Goal: Transaction & Acquisition: Purchase product/service

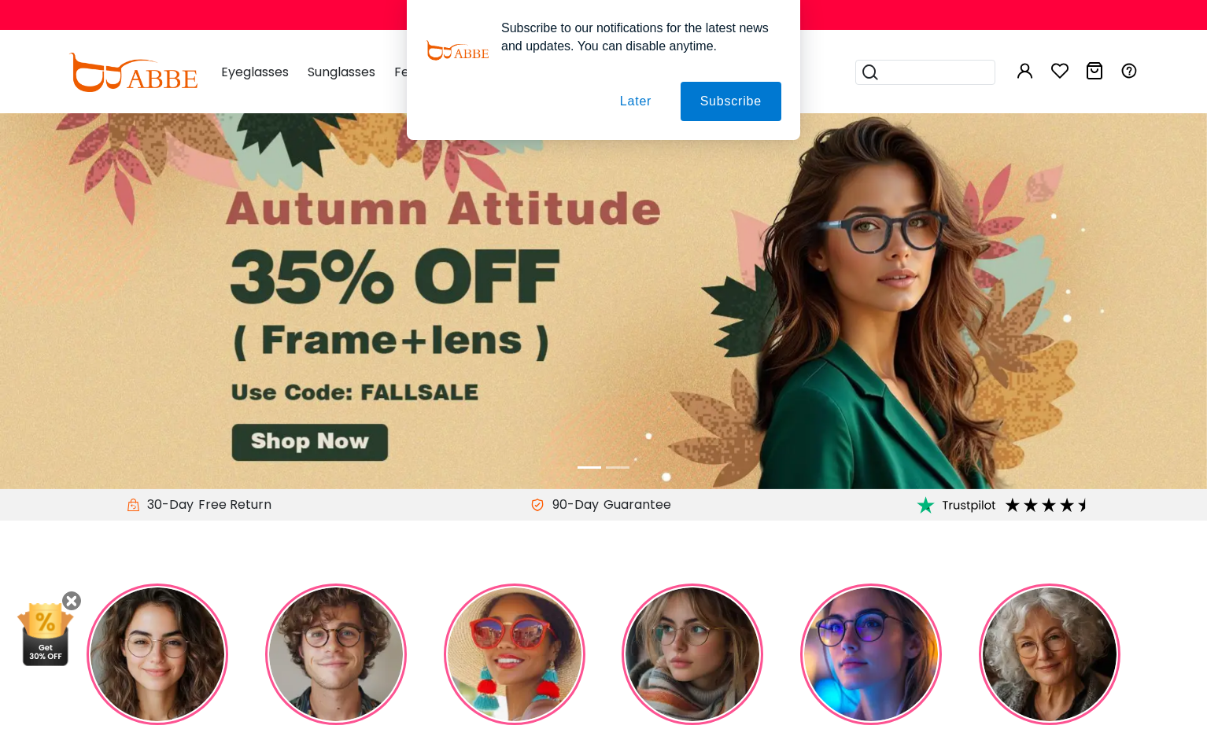
click at [640, 101] on button "Later" at bounding box center [635, 101] width 71 height 39
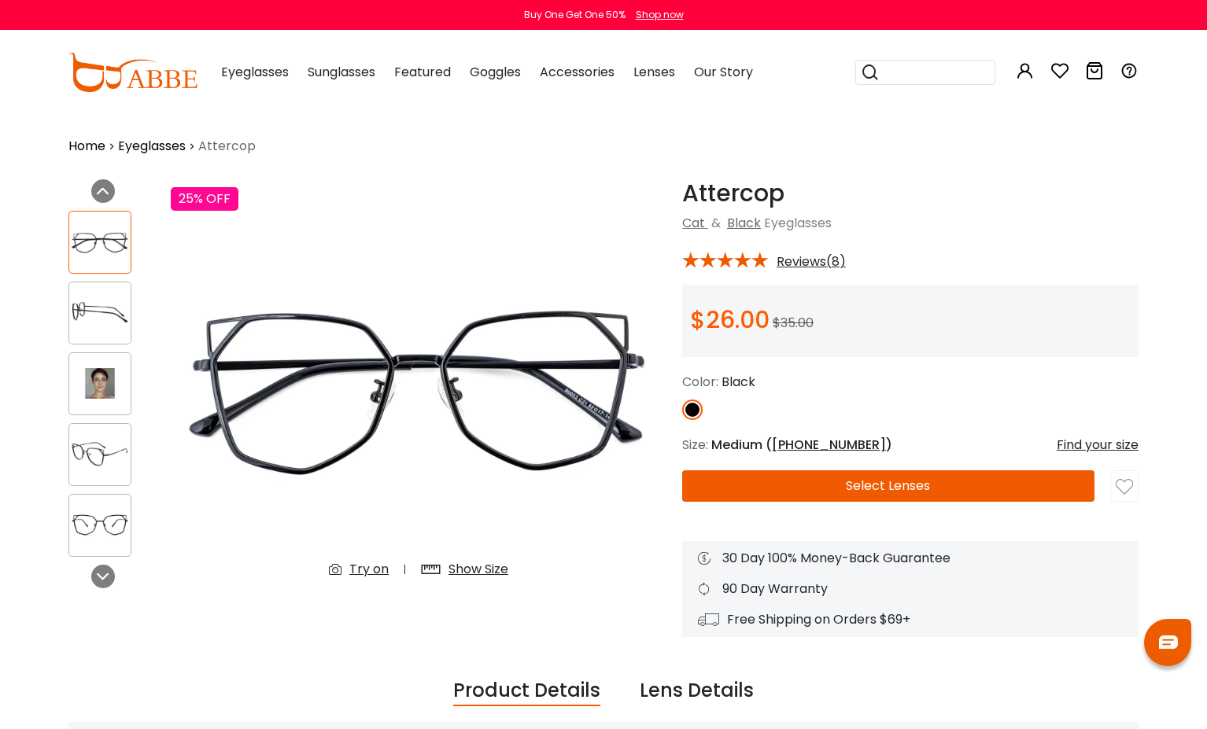
click at [936, 482] on button "Select Lenses" at bounding box center [888, 486] width 412 height 31
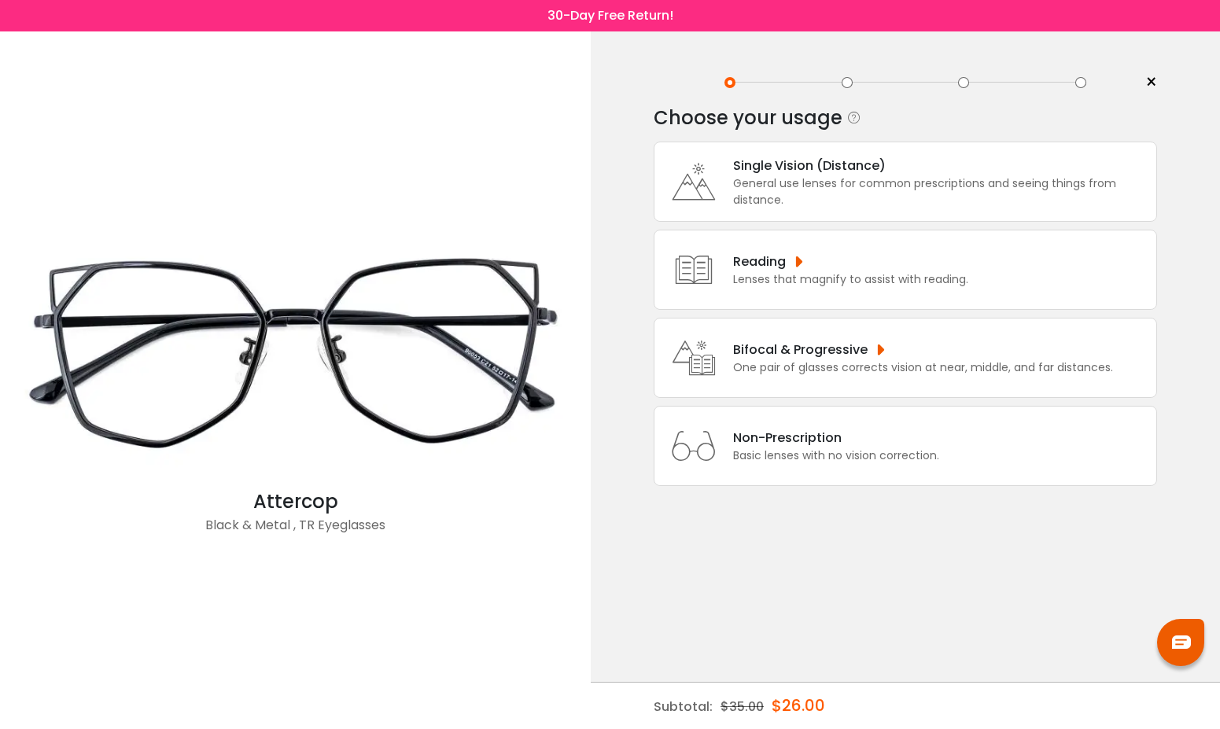
click at [888, 448] on div "Non-Prescription" at bounding box center [836, 438] width 206 height 20
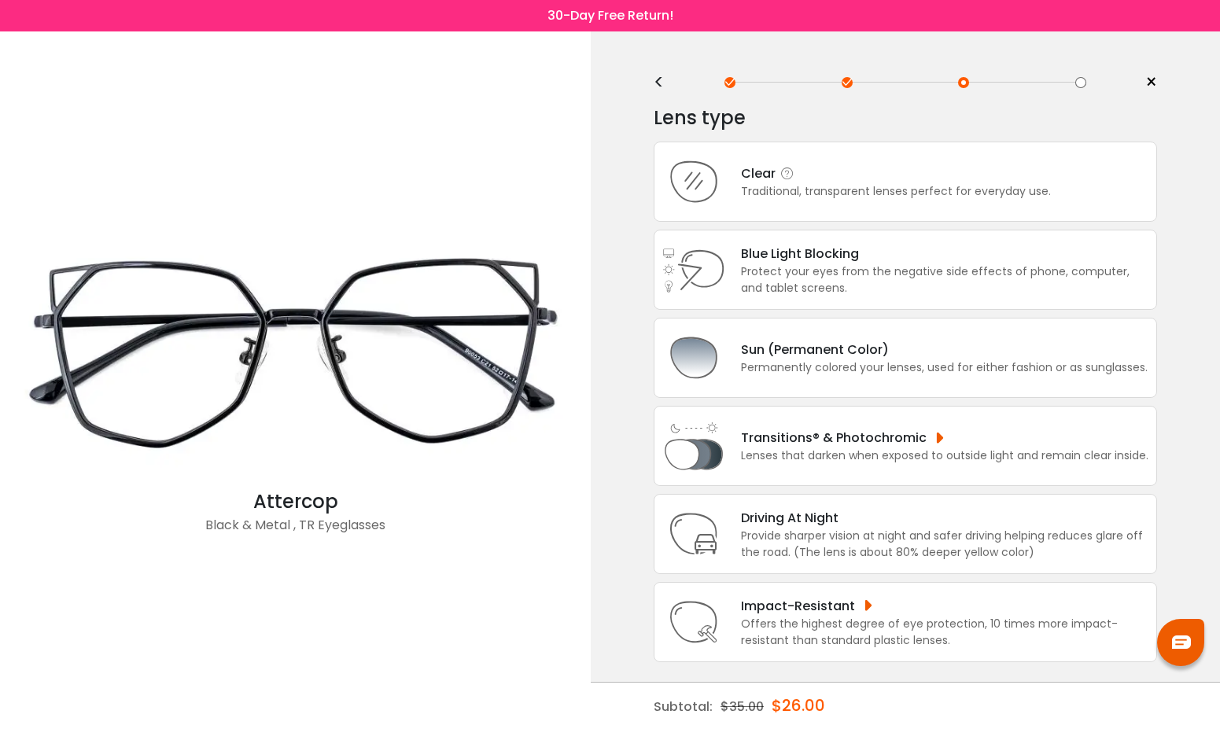
click at [850, 200] on div "Traditional, transparent lenses perfect for everyday use." at bounding box center [896, 191] width 310 height 17
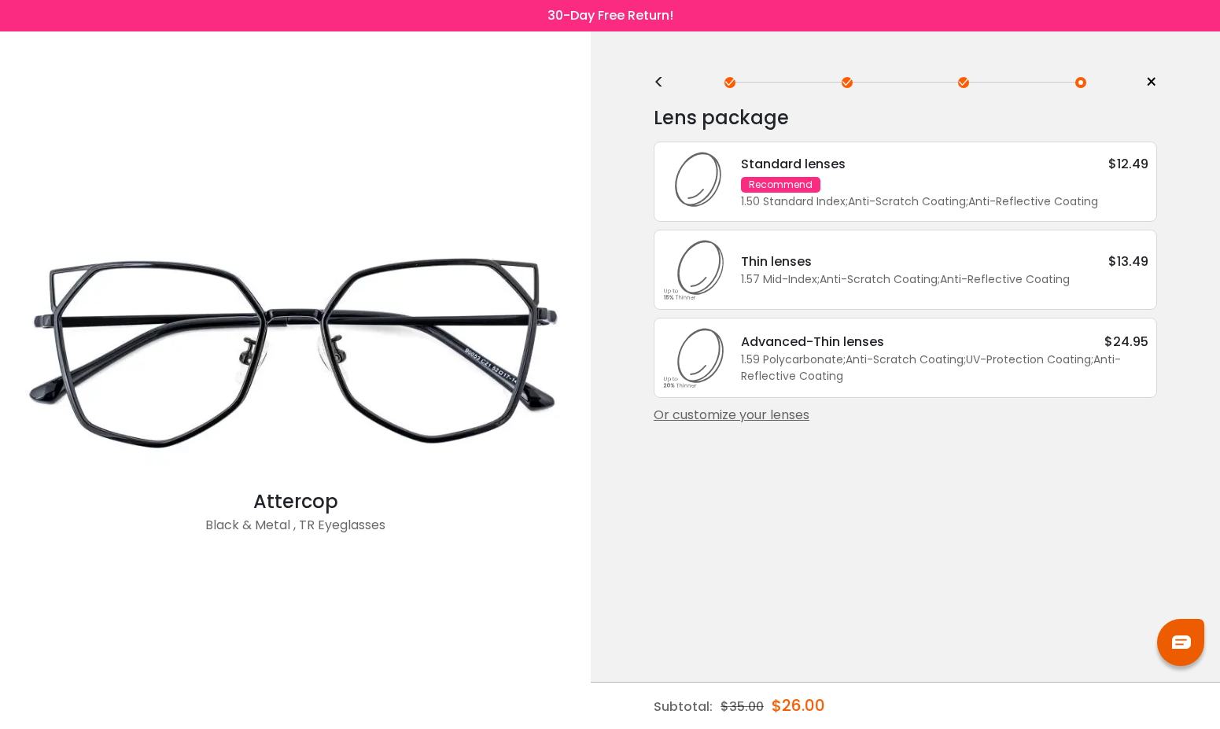
click at [848, 209] on span ";" at bounding box center [847, 202] width 2 height 16
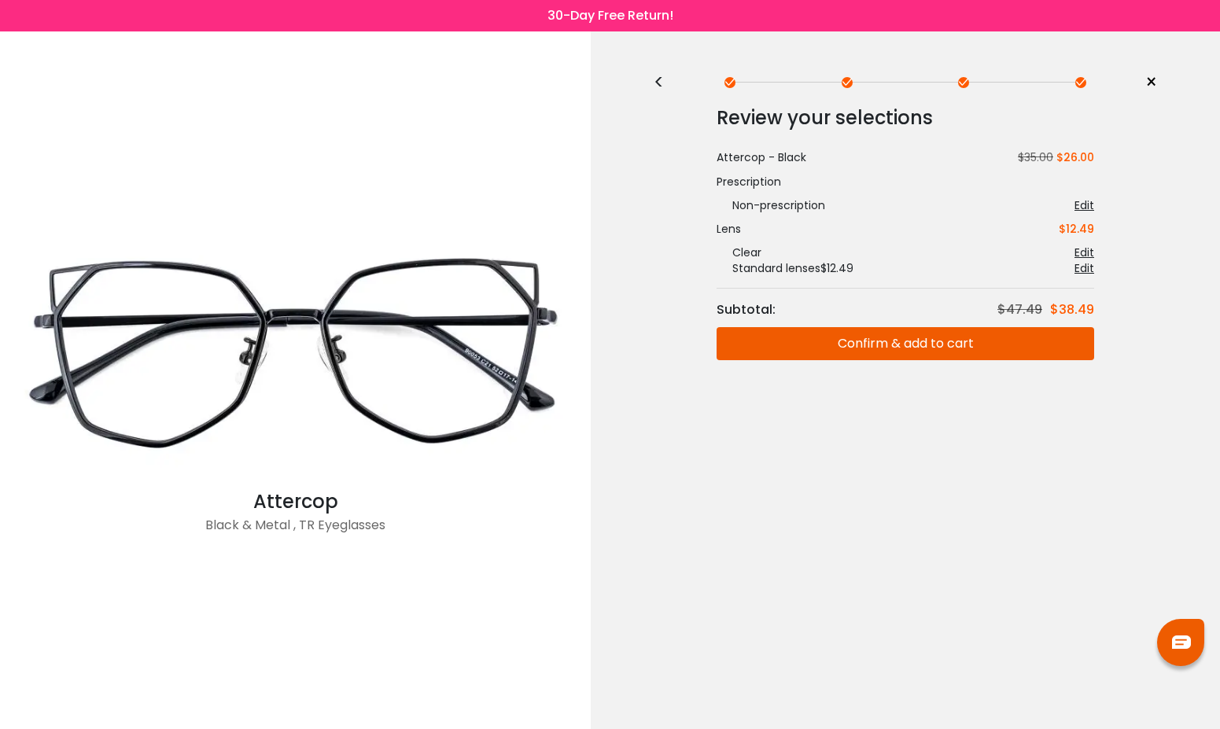
click at [873, 343] on button "Confirm & add to cart" at bounding box center [906, 343] width 378 height 33
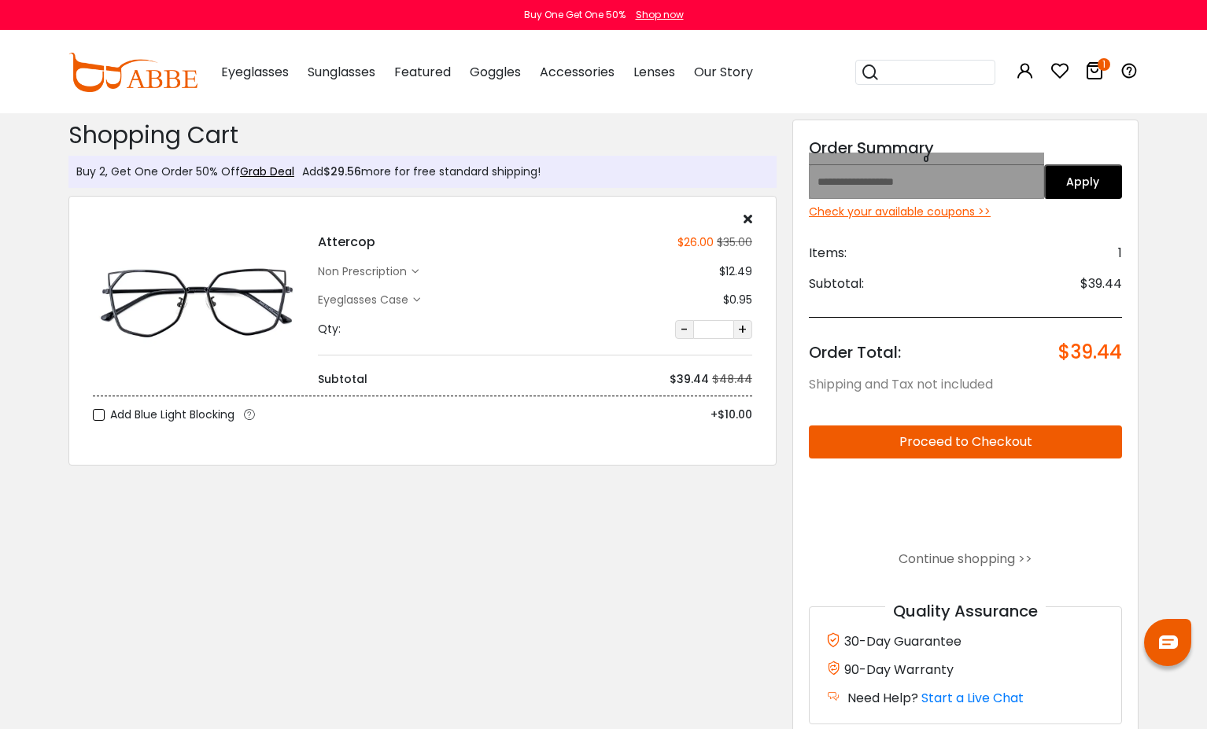
drag, startPoint x: 1034, startPoint y: 175, endPoint x: 1084, endPoint y: 179, distance: 49.8
click at [1084, 179] on div "Apply" at bounding box center [965, 181] width 313 height 35
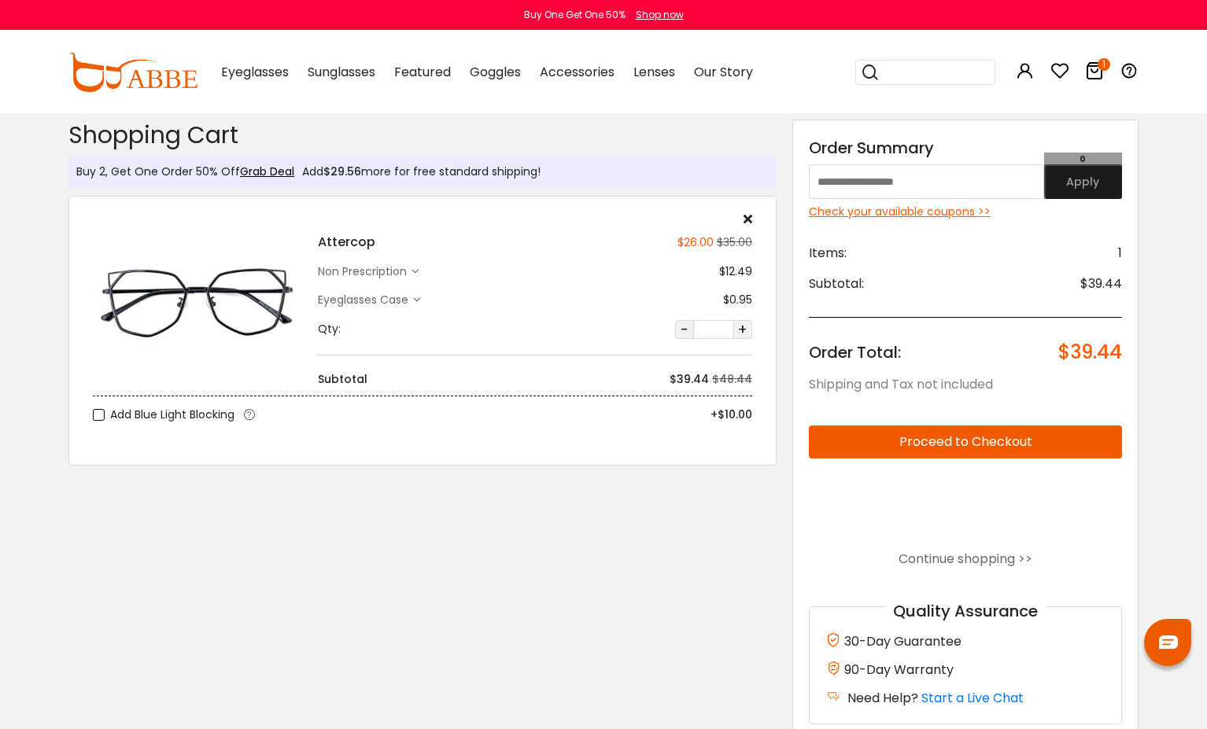
drag, startPoint x: 1058, startPoint y: 190, endPoint x: 972, endPoint y: 204, distance: 87.7
click at [994, 190] on div "Apply" at bounding box center [965, 181] width 313 height 35
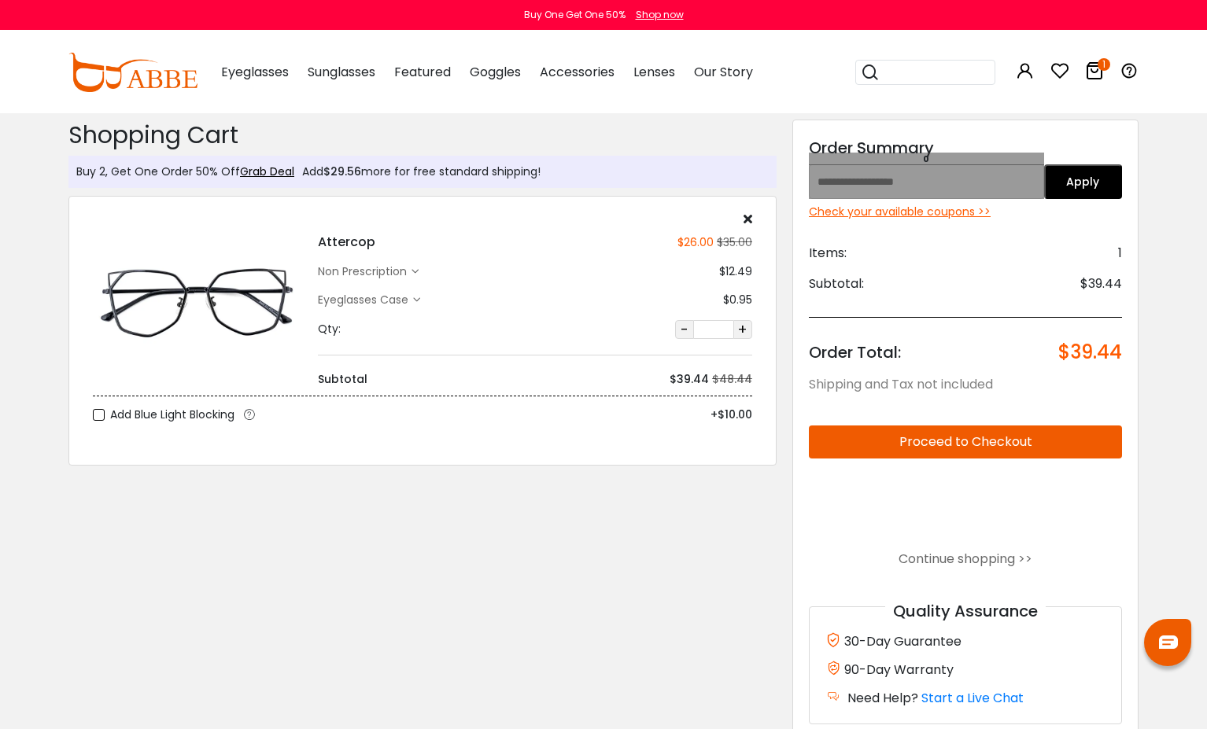
click at [1027, 187] on input "text" at bounding box center [926, 181] width 235 height 35
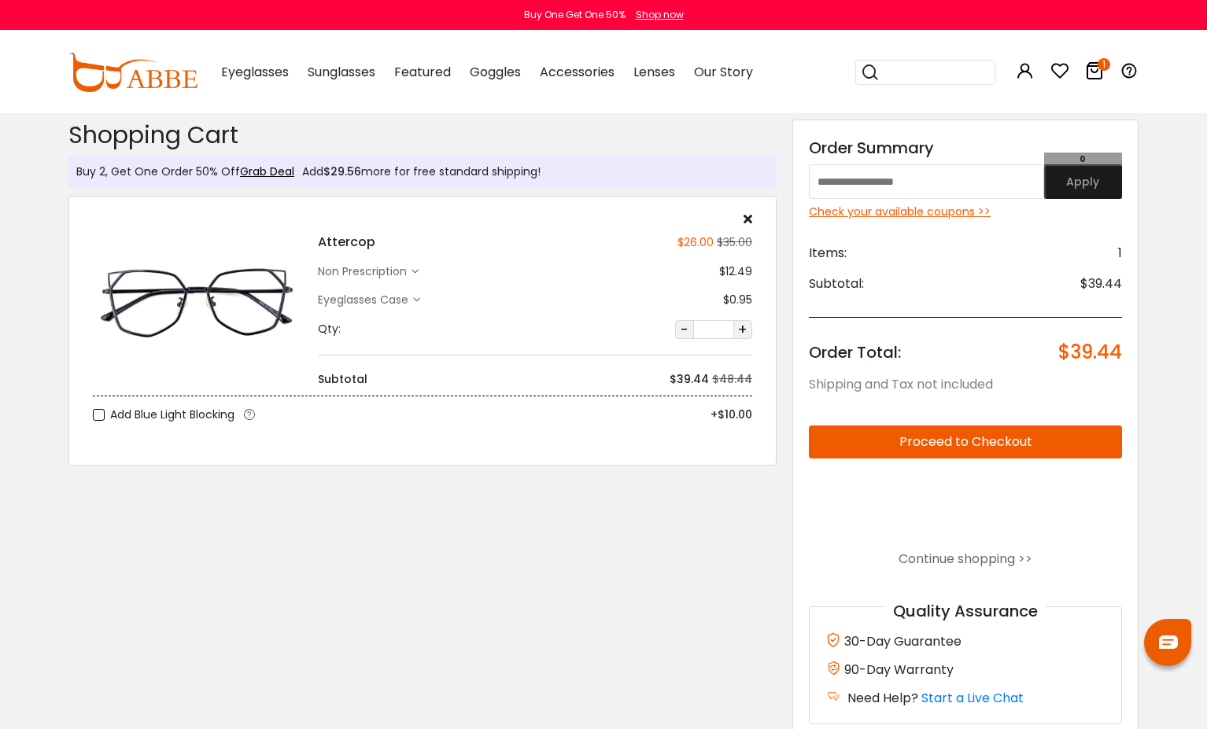
click at [1117, 183] on button "Apply" at bounding box center [1083, 181] width 79 height 35
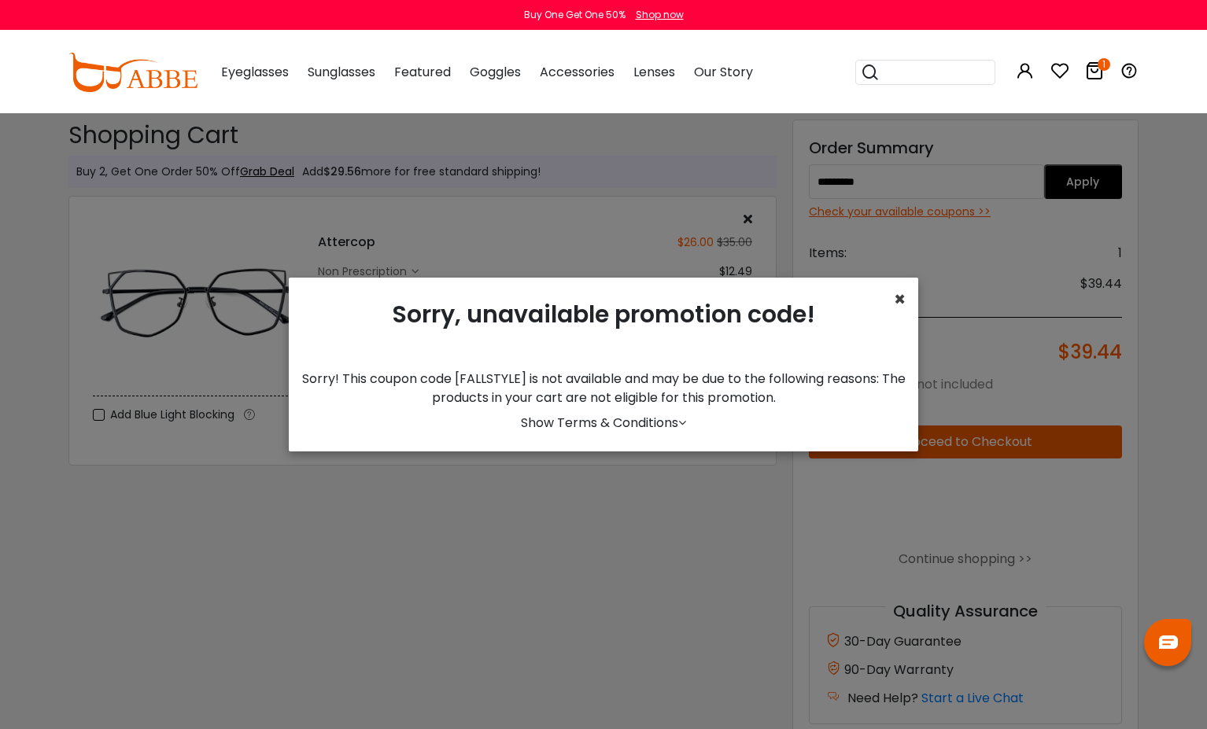
click at [899, 302] on span "×" at bounding box center [900, 299] width 12 height 26
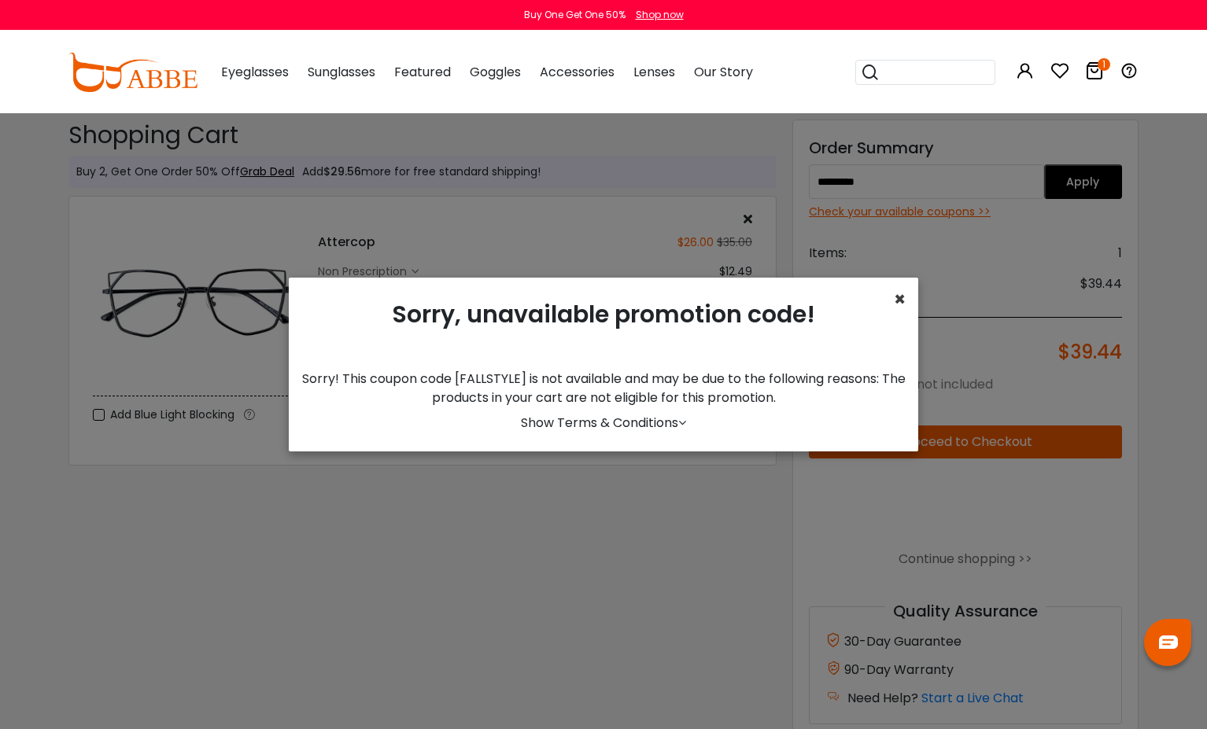
click at [899, 300] on span "×" at bounding box center [900, 299] width 12 height 26
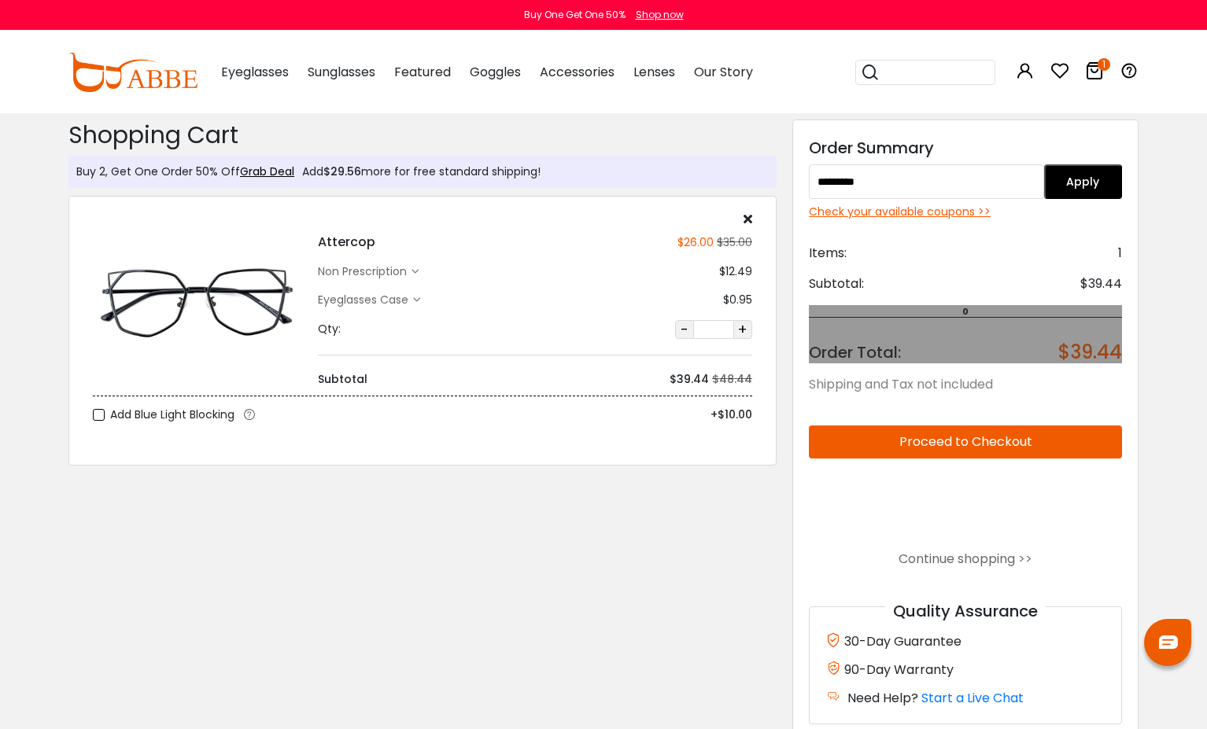
click at [1022, 353] on div "Order Total: $39.44" at bounding box center [965, 340] width 313 height 46
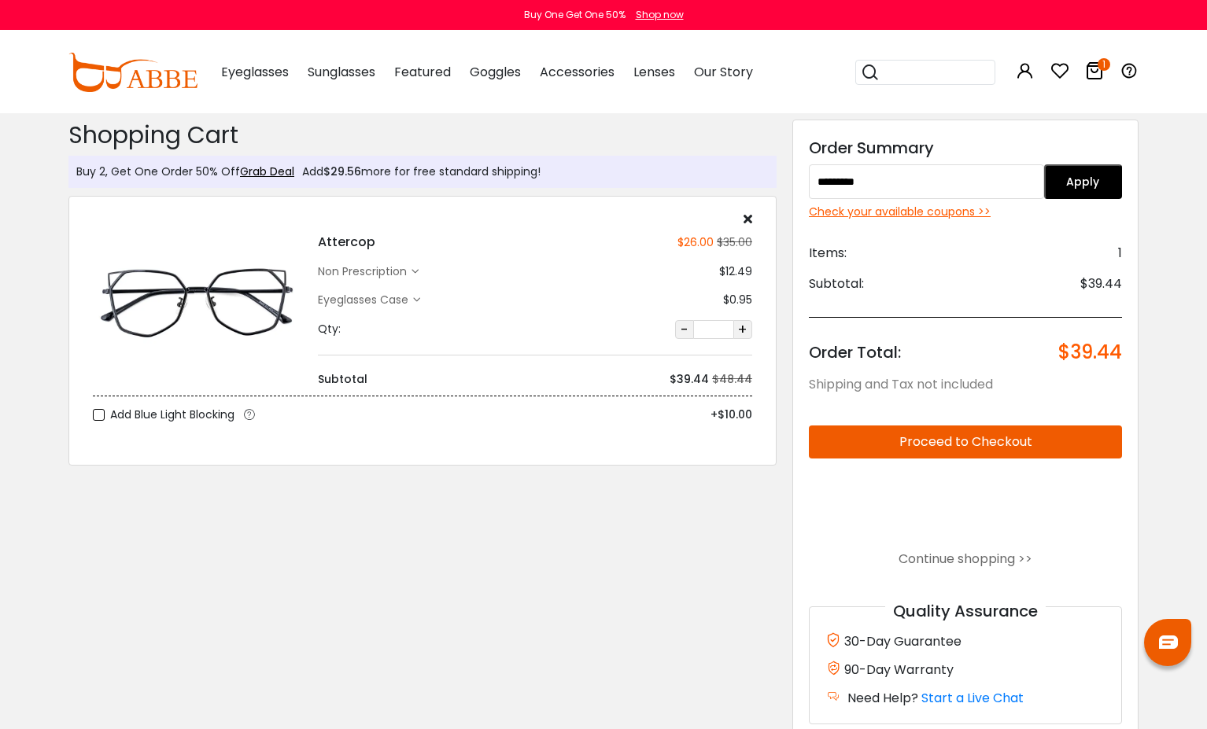
click at [883, 346] on span "Order Total:" at bounding box center [855, 353] width 92 height 22
copy span "Total"
click at [1098, 355] on span "$39.44" at bounding box center [1090, 353] width 64 height 22
click at [906, 192] on input "*********" at bounding box center [926, 181] width 235 height 35
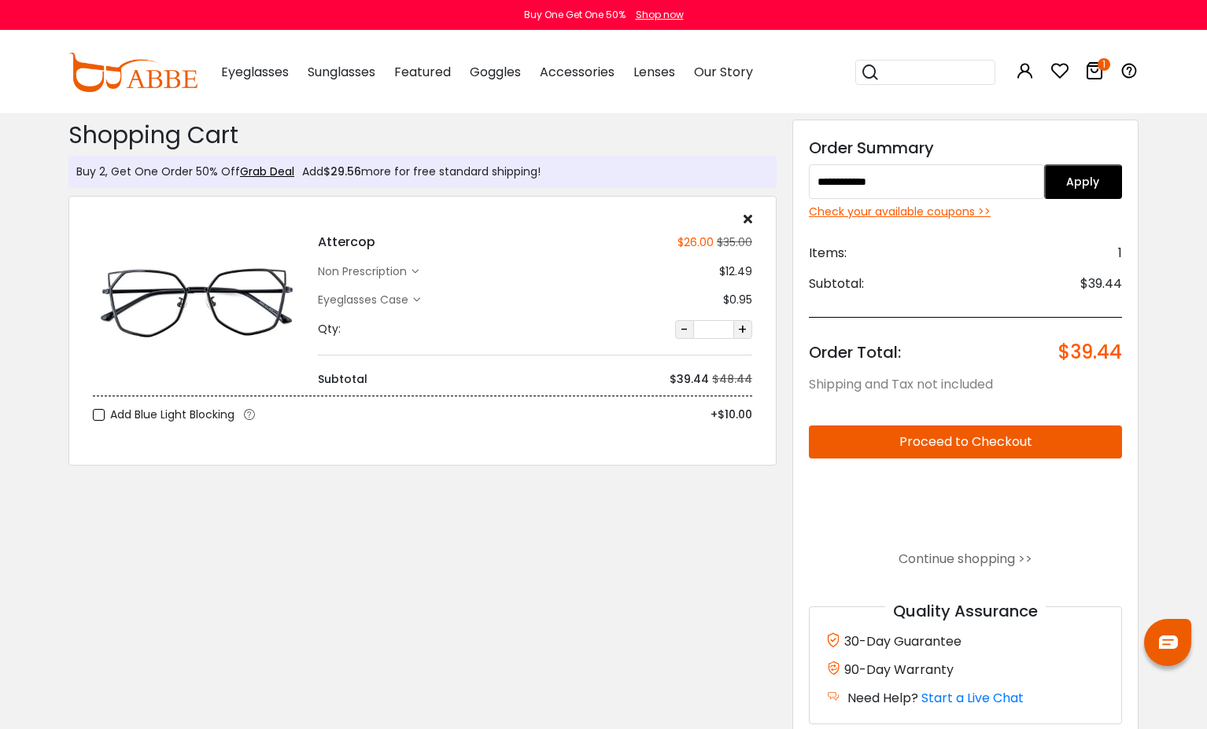
click at [1090, 189] on button "Apply" at bounding box center [1083, 181] width 79 height 35
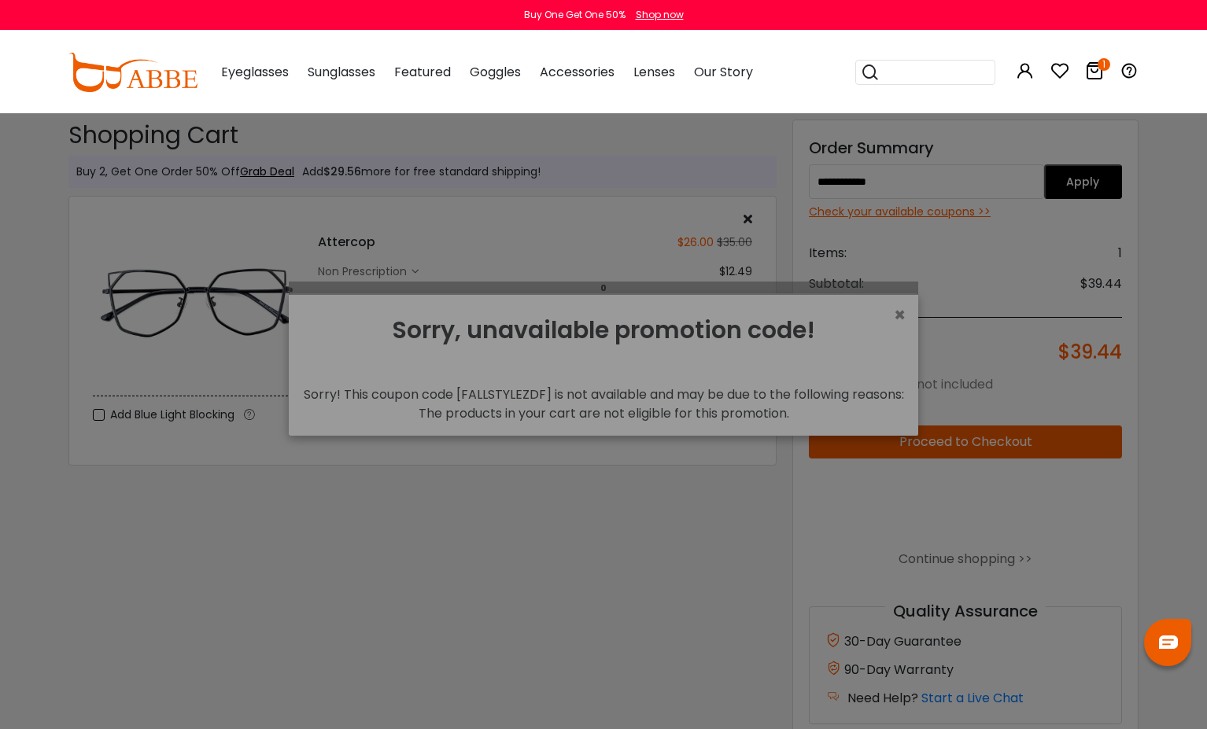
click at [644, 299] on div "× Sorry, unavailable promotion code! Sorry! This coupon code [FALLSTYLEZDF] is …" at bounding box center [604, 365] width 630 height 142
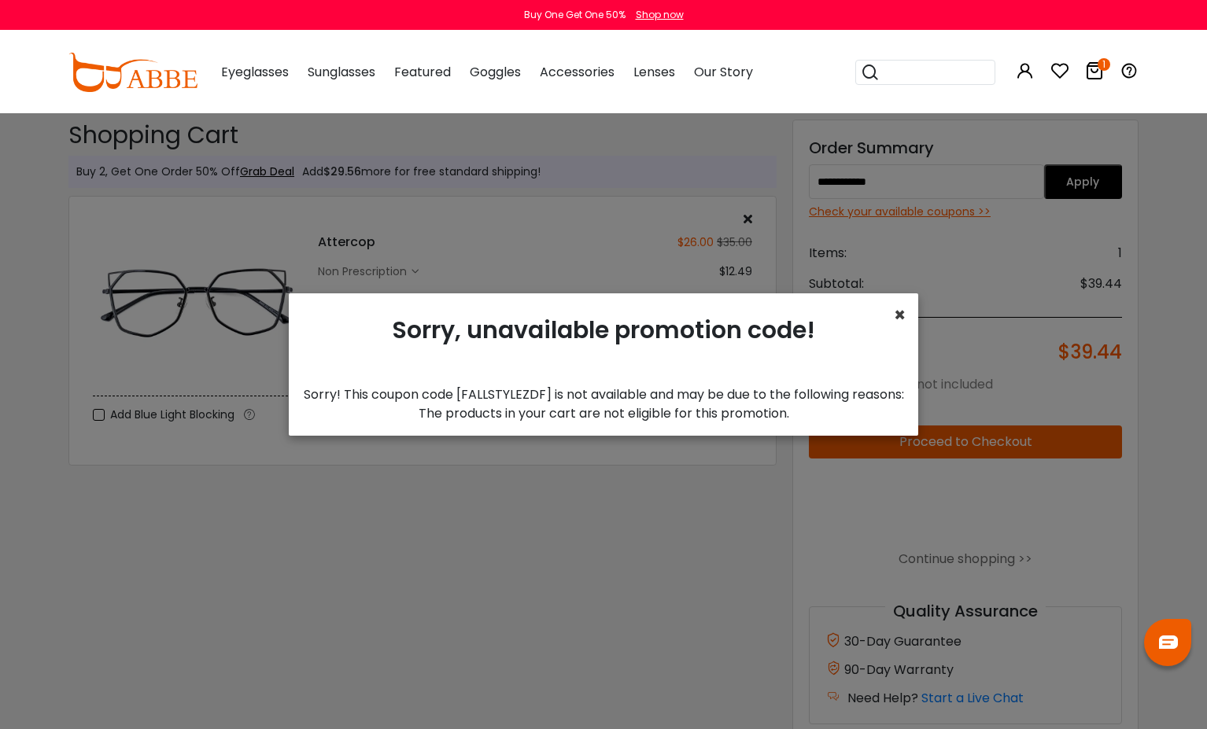
click at [903, 319] on span "×" at bounding box center [900, 315] width 12 height 26
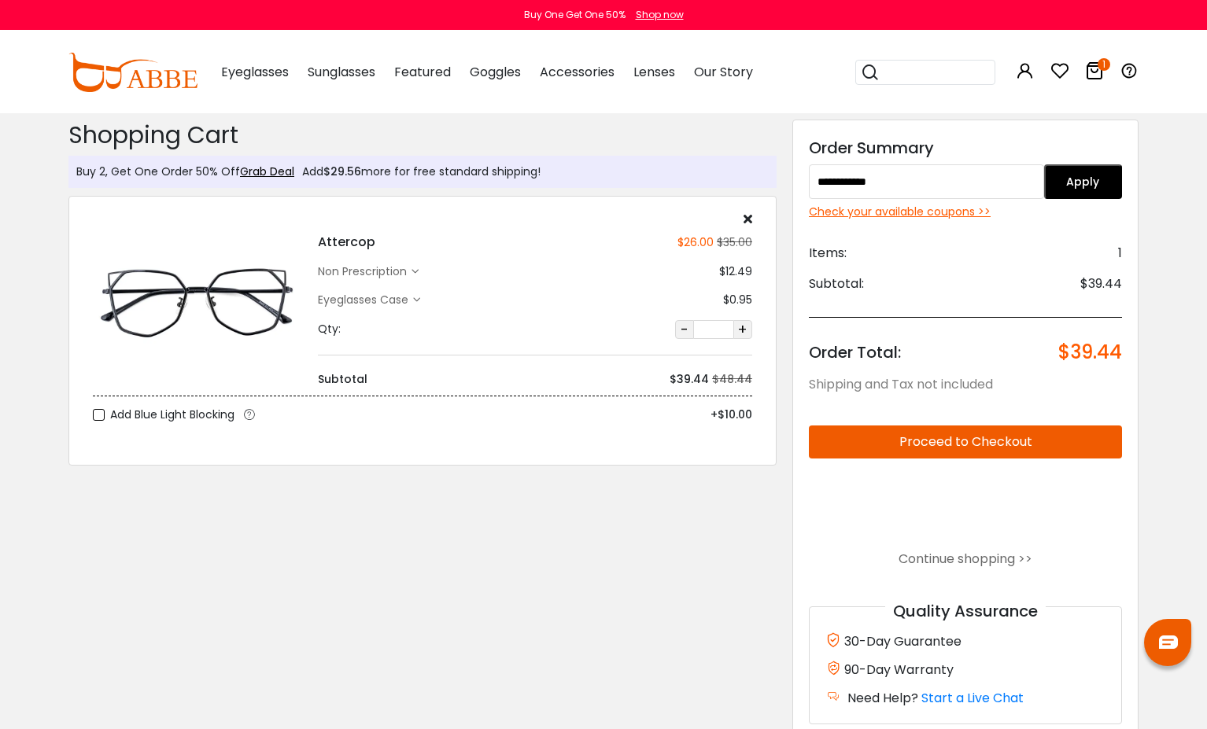
click at [972, 183] on input "**********" at bounding box center [926, 181] width 235 height 35
paste input "text"
type input "********"
click at [1062, 183] on button "Apply" at bounding box center [1083, 181] width 79 height 35
